Goal: Task Accomplishment & Management: Use online tool/utility

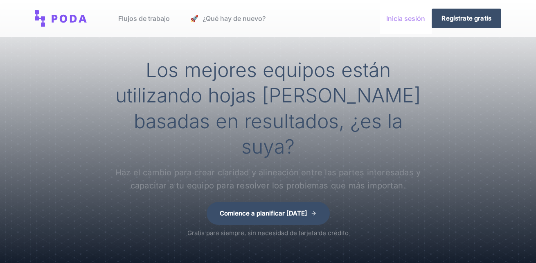
click at [398, 20] on link "Inicia sesión" at bounding box center [406, 18] width 52 height 31
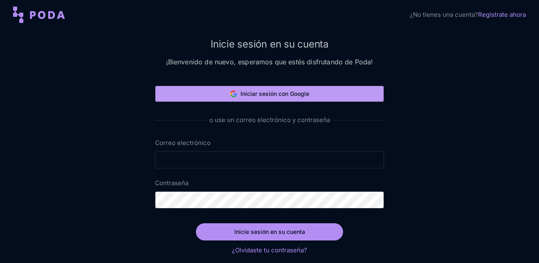
click at [247, 94] on font "Iniciar sesión con Google" at bounding box center [274, 93] width 69 height 7
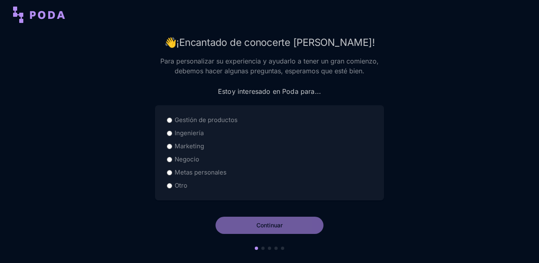
click at [181, 160] on label "Negocio" at bounding box center [187, 159] width 25 height 10
click at [172, 160] on input "Negocio" at bounding box center [169, 159] width 5 height 5
radio input "true"
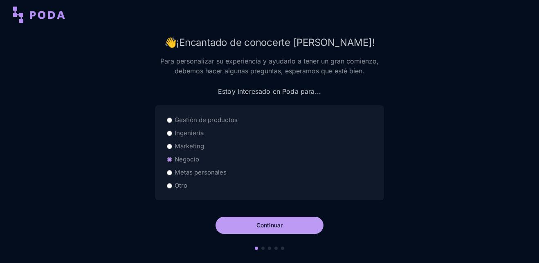
click at [254, 223] on button "Continuar" at bounding box center [270, 224] width 108 height 17
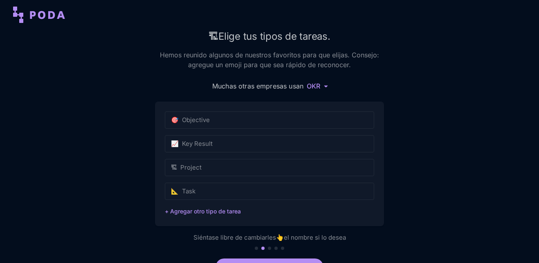
click at [138, 140] on div "🏗 Elige tus tipos de tareas. Hemos reunido algunos de nuestros favoritos para q…" at bounding box center [269, 163] width 539 height 269
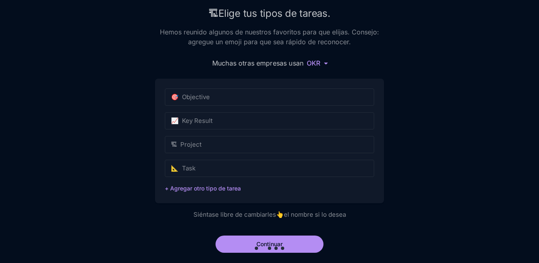
scroll to position [36, 0]
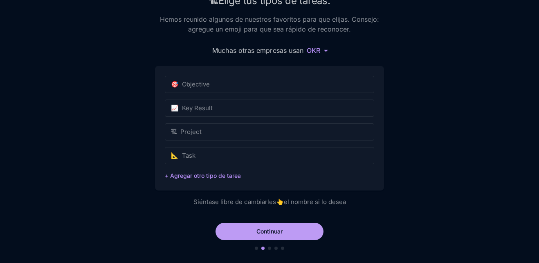
click at [261, 228] on button "Continuar" at bounding box center [270, 230] width 108 height 17
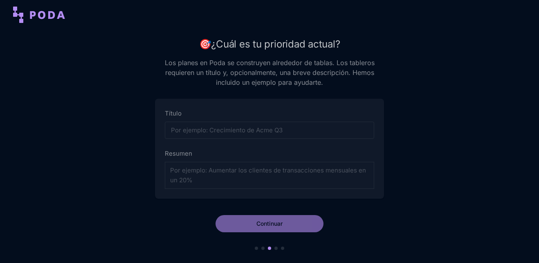
click at [194, 135] on input "Título" at bounding box center [269, 129] width 209 height 17
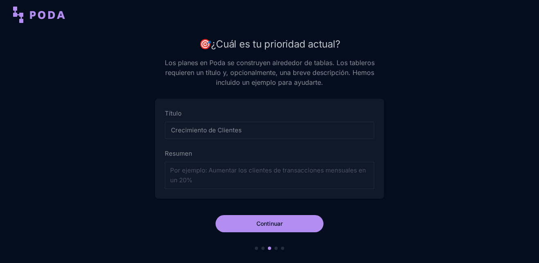
type input "Crecimiento de Clientes"
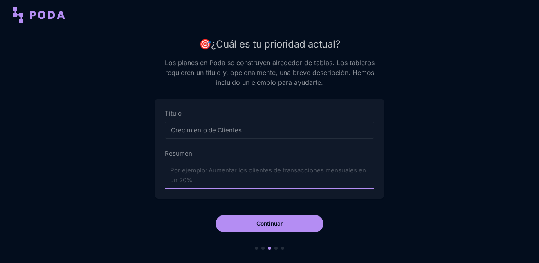
click at [196, 183] on textarea "Resumen" at bounding box center [269, 175] width 209 height 27
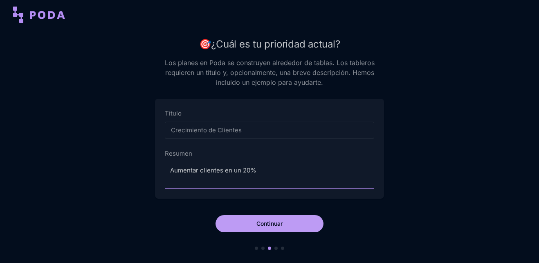
type textarea "Aumentar clientes en un 20%"
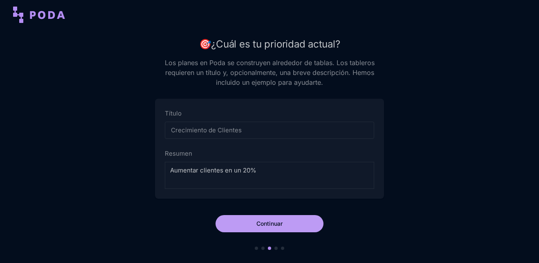
click at [239, 217] on button "Continuar" at bounding box center [270, 223] width 108 height 17
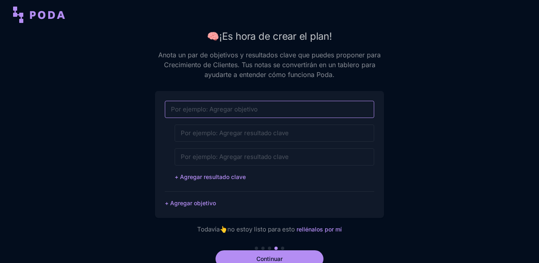
click at [212, 106] on input at bounding box center [269, 109] width 209 height 17
type input "Venta de suscripciones"
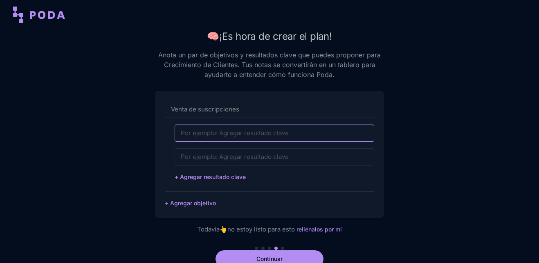
click at [231, 135] on input at bounding box center [275, 132] width 200 height 17
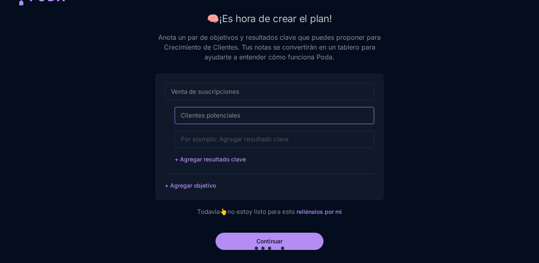
scroll to position [27, 0]
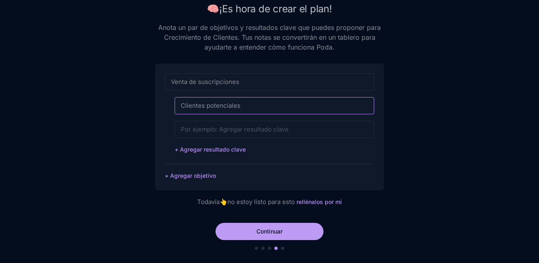
type input "Clientes potenciales"
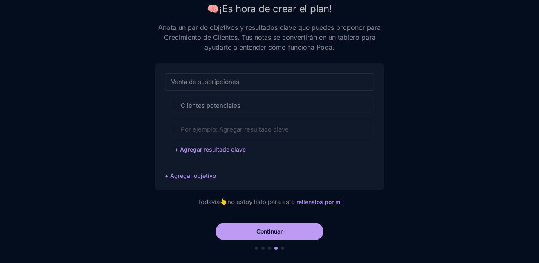
click at [271, 229] on button "Continuar" at bounding box center [270, 230] width 108 height 17
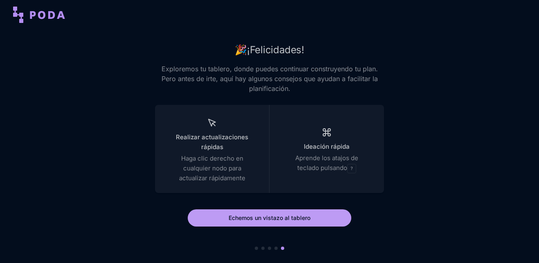
click at [265, 218] on button "Echemos un vistazo al tablero" at bounding box center [270, 217] width 164 height 17
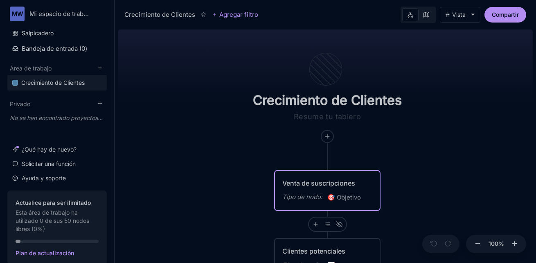
click at [309, 186] on div "Venta de suscripciones" at bounding box center [327, 183] width 90 height 10
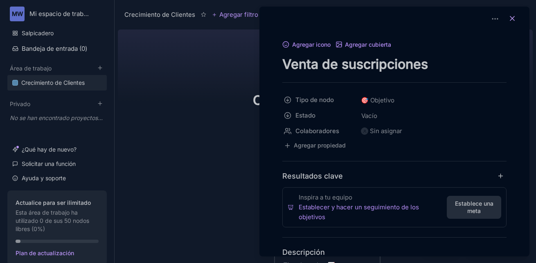
click at [513, 16] on button at bounding box center [512, 18] width 18 height 11
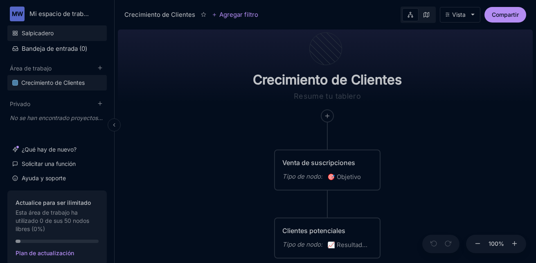
click at [49, 34] on font "Salpicadero" at bounding box center [38, 33] width 32 height 10
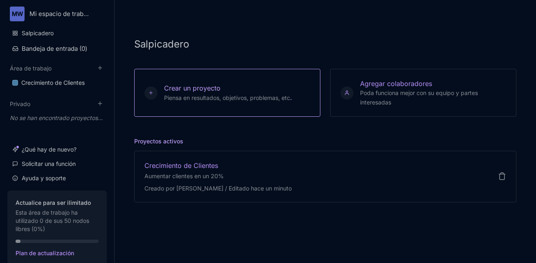
click at [208, 95] on span "Piensa en resultados, objetivos, problemas, etc" at bounding box center [227, 97] width 126 height 7
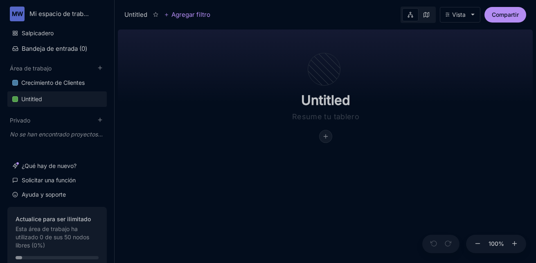
click at [321, 138] on div at bounding box center [325, 136] width 12 height 12
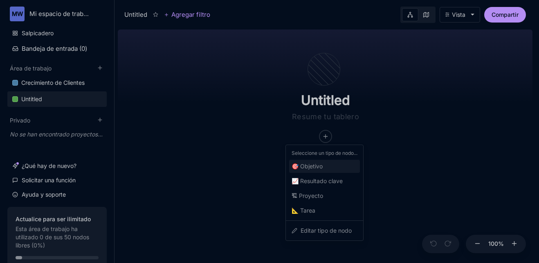
click at [312, 171] on div "🎯 Objetivo" at bounding box center [324, 166] width 71 height 13
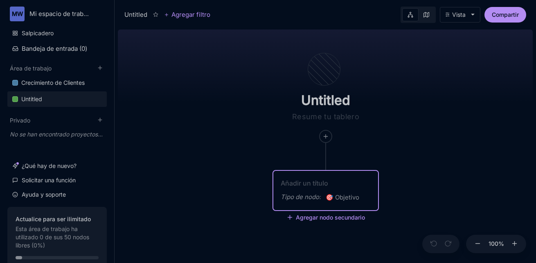
click at [243, 125] on div "Untitled" at bounding box center [326, 85] width 190 height 116
click at [40, 34] on font "Salpicadero" at bounding box center [38, 33] width 32 height 10
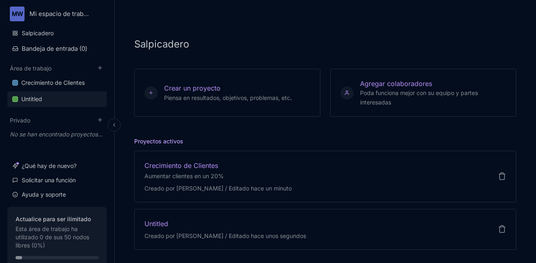
click at [48, 92] on link "Untitled" at bounding box center [56, 99] width 99 height 16
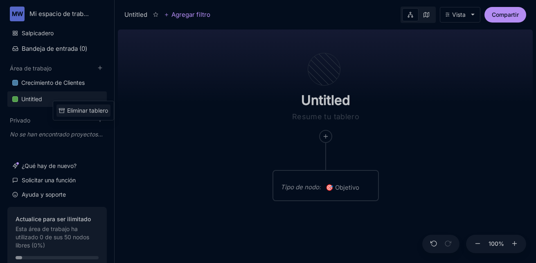
click at [67, 113] on div "Eliminar tablero" at bounding box center [87, 110] width 41 height 9
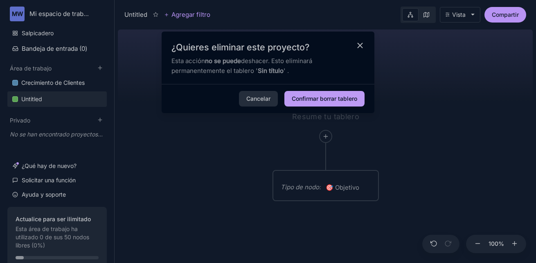
click at [317, 96] on button "Confirmar borrar tablero" at bounding box center [324, 99] width 80 height 16
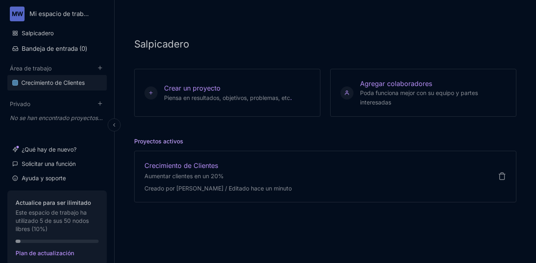
click at [50, 82] on div "Crecimiento de Clientes" at bounding box center [52, 83] width 63 height 10
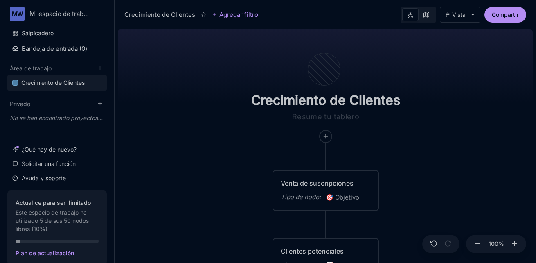
click at [477, 19] on button "Vista" at bounding box center [460, 15] width 40 height 16
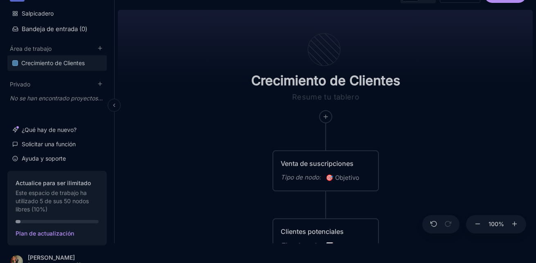
scroll to position [30, 0]
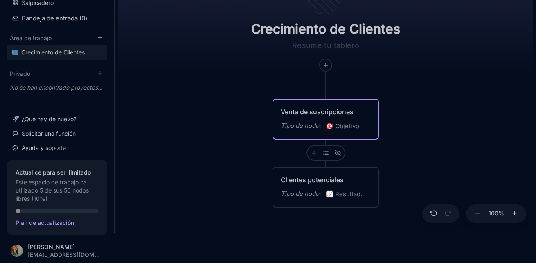
click at [316, 122] on div "Tipo de nodo:" at bounding box center [301, 126] width 40 height 10
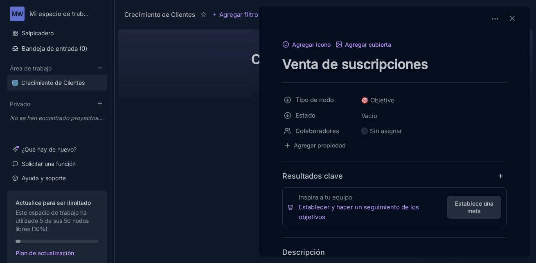
click at [342, 209] on link "Establecer y hacer un seguimiento de los objetivos" at bounding box center [373, 212] width 148 height 20
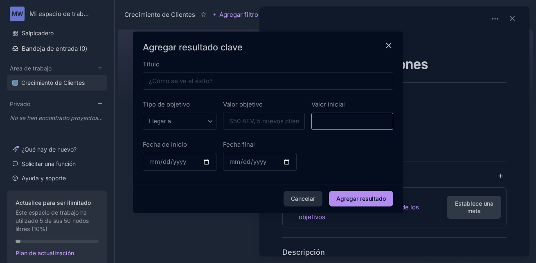
click at [328, 123] on input "Valor inicial" at bounding box center [352, 120] width 82 height 17
click at [171, 79] on input "Título" at bounding box center [268, 80] width 250 height 17
type input "Suscripción Basica"
click at [192, 126] on select "Llegar a Mantente por encima Quédate abajo Sin objetivo" at bounding box center [180, 120] width 74 height 17
click at [253, 121] on input "Valor objetivo" at bounding box center [264, 120] width 82 height 17
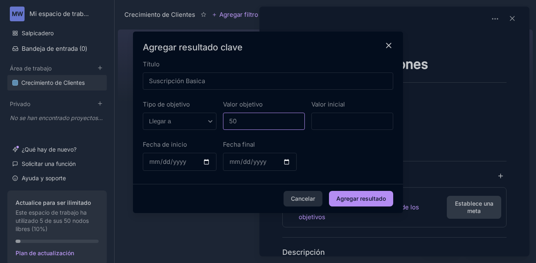
type input "50"
click at [355, 121] on input "Valor inicial" at bounding box center [352, 120] width 82 height 17
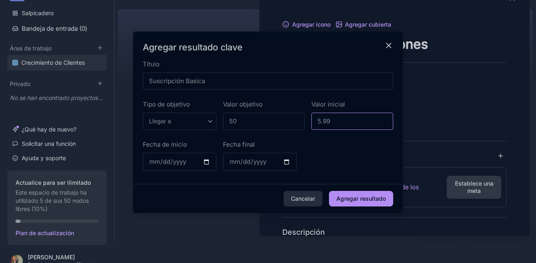
scroll to position [30, 0]
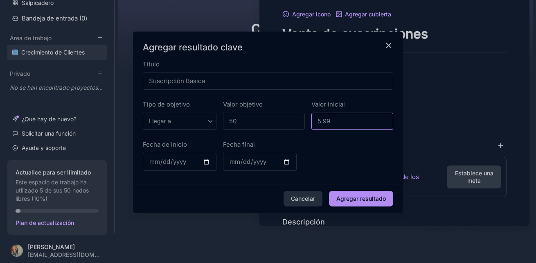
type input "5.99"
click at [208, 163] on input "Fecha de inicio" at bounding box center [180, 162] width 74 height 18
type input "[DATE]"
click at [288, 163] on input "Fecha final" at bounding box center [260, 162] width 74 height 18
type input "[DATE]"
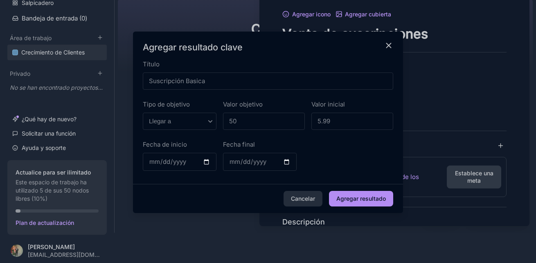
click at [352, 166] on div "Fecha de inicio [DATE] Fecha final [DATE]" at bounding box center [268, 159] width 250 height 41
click at [350, 196] on button "Agregar resultado" at bounding box center [361, 199] width 64 height 16
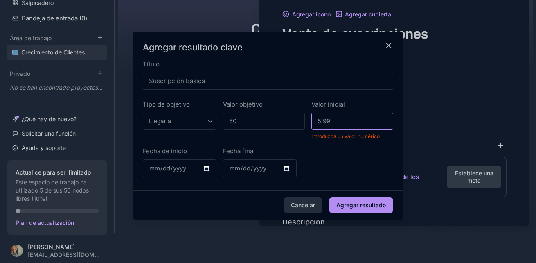
click at [344, 122] on input "5.99" at bounding box center [352, 120] width 82 height 17
type input "5"
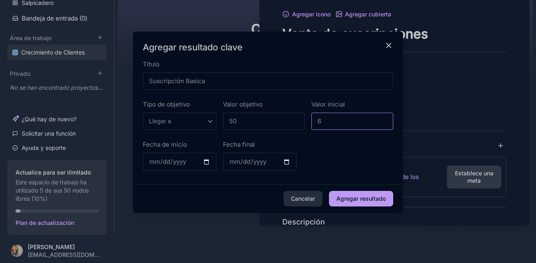
type input "6"
click at [350, 202] on button "Agregar resultado" at bounding box center [361, 199] width 64 height 16
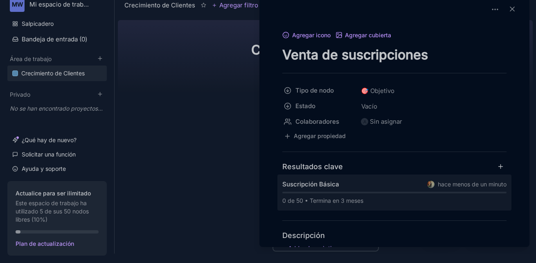
scroll to position [0, 0]
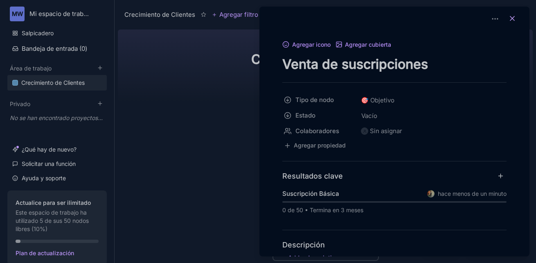
click at [508, 17] on icon at bounding box center [512, 18] width 8 height 8
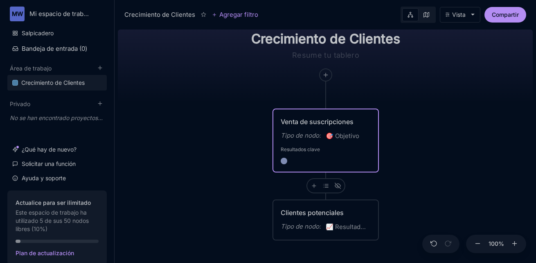
click at [295, 155] on div "Resultados clave" at bounding box center [326, 154] width 90 height 20
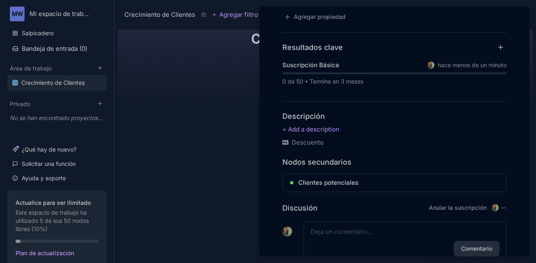
scroll to position [116, 0]
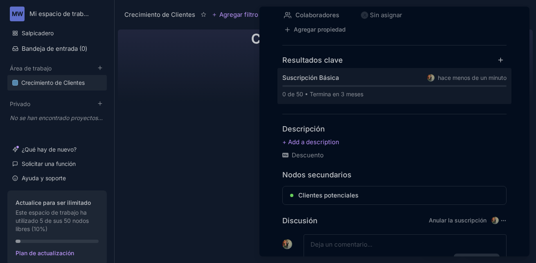
click at [336, 73] on div "Suscripción Básica" at bounding box center [310, 78] width 57 height 10
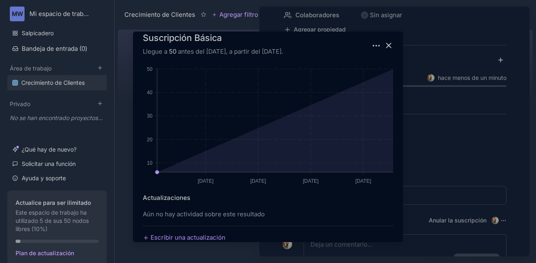
scroll to position [0, 0]
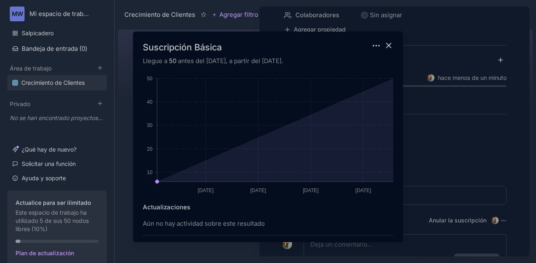
click at [387, 45] on icon "Cerrar modal" at bounding box center [388, 45] width 9 height 9
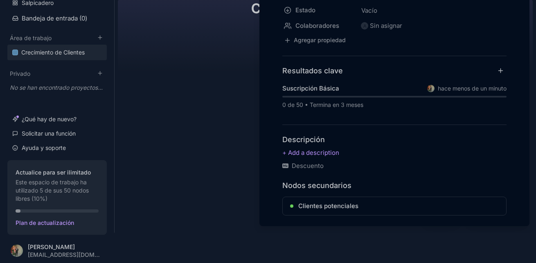
scroll to position [34, 0]
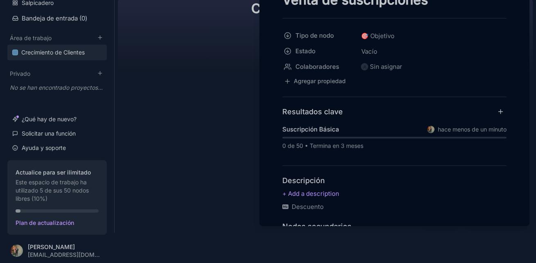
click at [184, 139] on div at bounding box center [268, 131] width 536 height 263
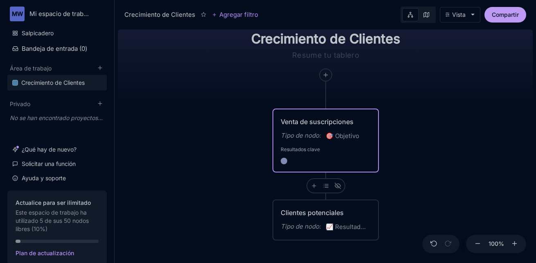
click at [496, 18] on button "Compartir" at bounding box center [505, 15] width 42 height 16
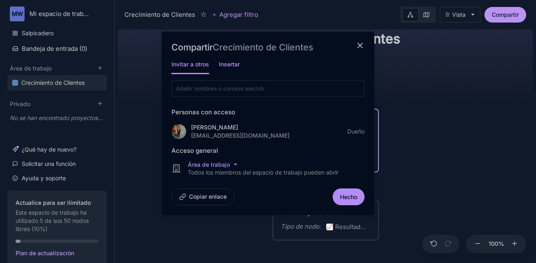
click at [227, 65] on h5 "Insertar" at bounding box center [229, 67] width 21 height 14
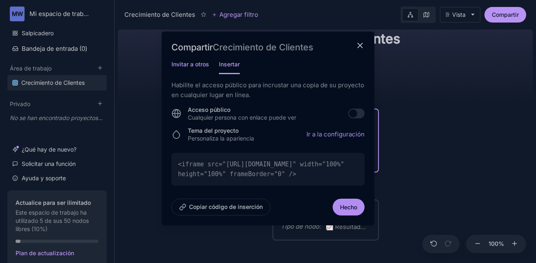
click at [192, 65] on h5 "Invitar a otros" at bounding box center [190, 67] width 38 height 14
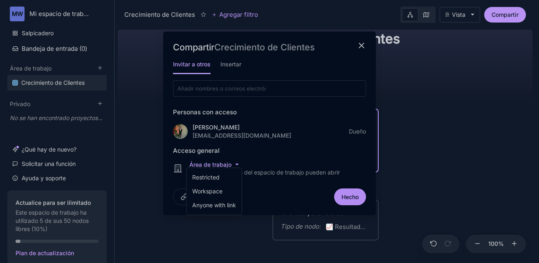
click at [237, 165] on html "MW Mi espacio de trabajo Salpicadero Bandeja de entrada (0 ) Área de trabajo Cr…" at bounding box center [269, 131] width 539 height 263
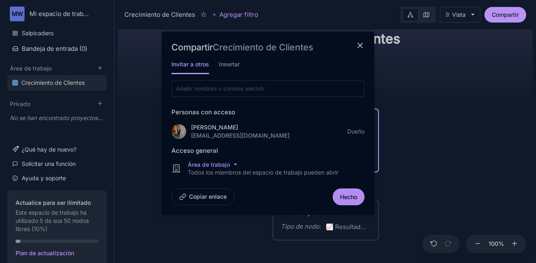
click at [297, 157] on div "Crecimiento de Clientes Agregar filtro Vista Compartir Compartir Crecimiento de…" at bounding box center [325, 131] width 421 height 263
click at [229, 60] on h5 "Insertar" at bounding box center [229, 67] width 21 height 14
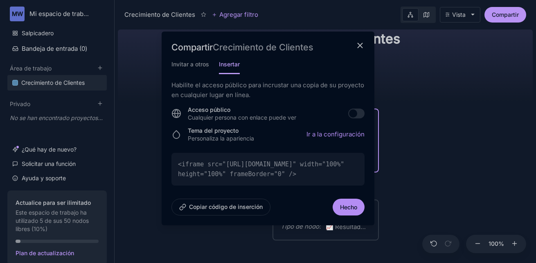
click at [359, 46] on icon "Cerrar modal" at bounding box center [359, 45] width 9 height 9
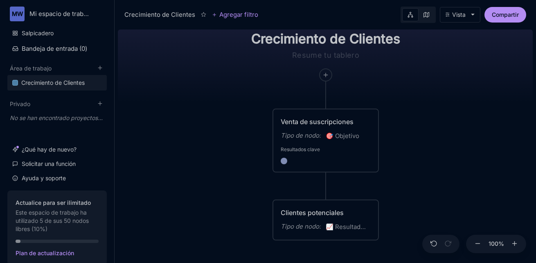
click at [177, 135] on div "Crecimiento de Clientes Venta de suscripciones Tipo de nodo: 🎯 Objetivo Resulta…" at bounding box center [325, 144] width 415 height 236
click at [112, 124] on icon at bounding box center [113, 124] width 5 height 5
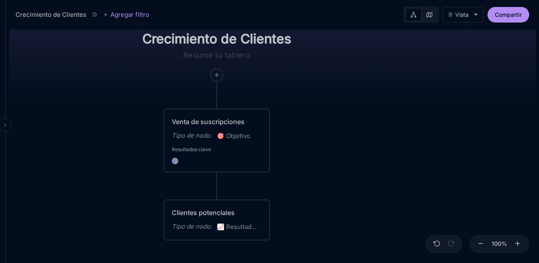
click at [0, 126] on button at bounding box center [5, 124] width 13 height 13
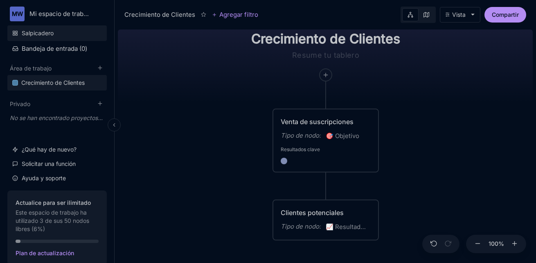
click at [45, 33] on font "Salpicadero" at bounding box center [38, 33] width 32 height 10
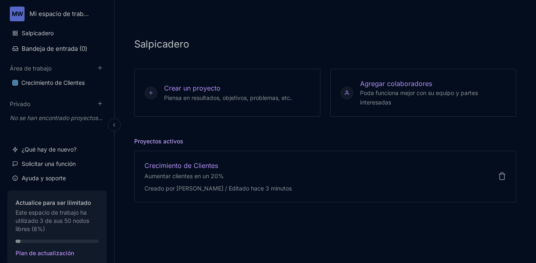
click at [41, 56] on div "Salpicadero Bandeja de entrada (0 ) Área de trabajo Crecimiento de Clientes To …" at bounding box center [56, 105] width 99 height 161
click at [45, 49] on font "Bandeja de entrada (0" at bounding box center [53, 49] width 63 height 8
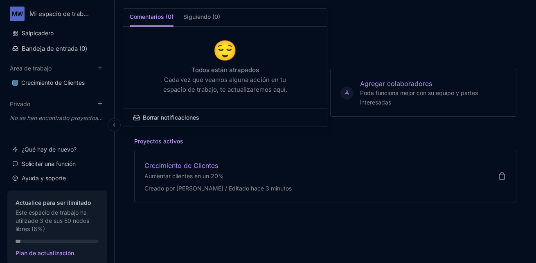
click at [46, 43] on div at bounding box center [268, 131] width 536 height 263
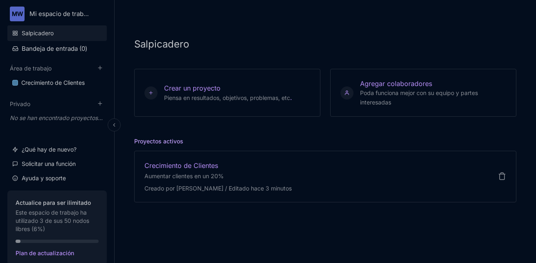
click at [61, 27] on link "Salpicadero" at bounding box center [56, 33] width 99 height 16
